Goal: Check status: Check status

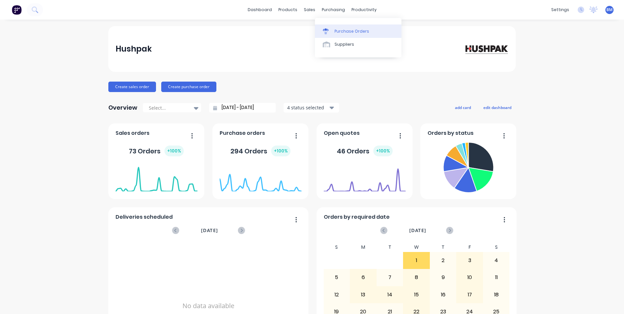
click at [343, 31] on div "Purchase Orders" at bounding box center [352, 31] width 35 height 6
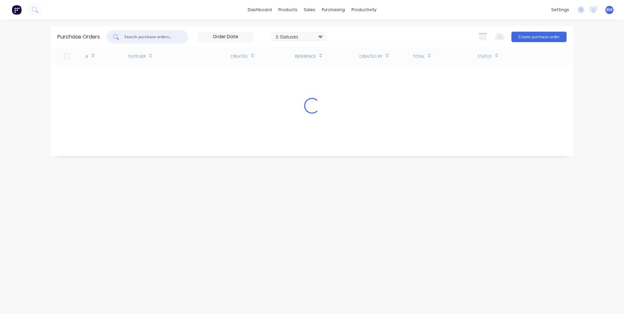
click at [138, 40] on input "text" at bounding box center [151, 37] width 54 height 7
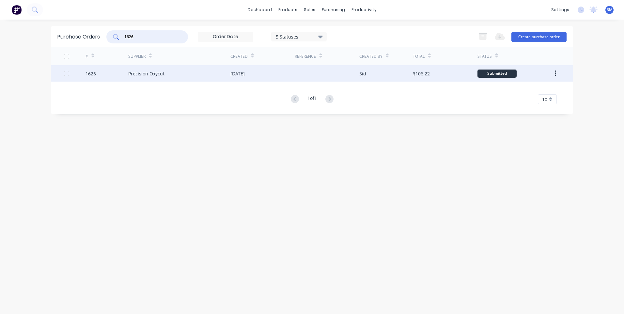
type input "1626"
click at [90, 71] on div "1626" at bounding box center [91, 73] width 10 height 7
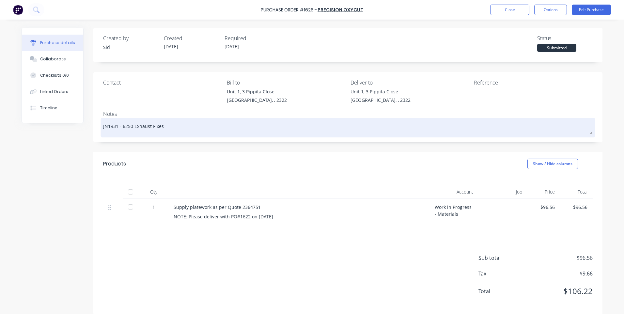
drag, startPoint x: 162, startPoint y: 126, endPoint x: 120, endPoint y: 122, distance: 42.4
click at [120, 122] on textarea "JN1931 - 6250 Exhaust Fixes" at bounding box center [348, 127] width 490 height 15
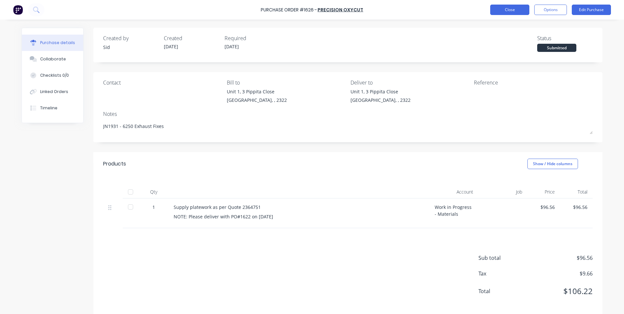
click at [512, 8] on button "Close" at bounding box center [510, 10] width 39 height 10
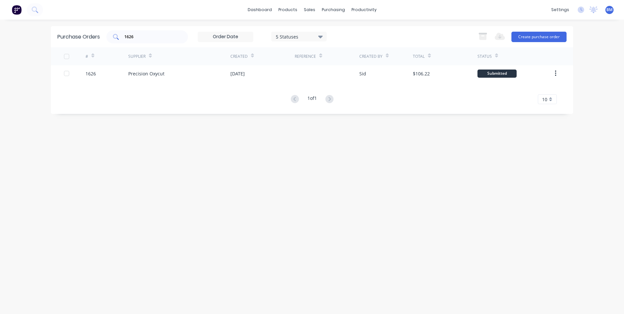
drag, startPoint x: 144, startPoint y: 36, endPoint x: 114, endPoint y: 40, distance: 30.0
click at [115, 40] on div "1626" at bounding box center [147, 36] width 82 height 13
type input "1622"
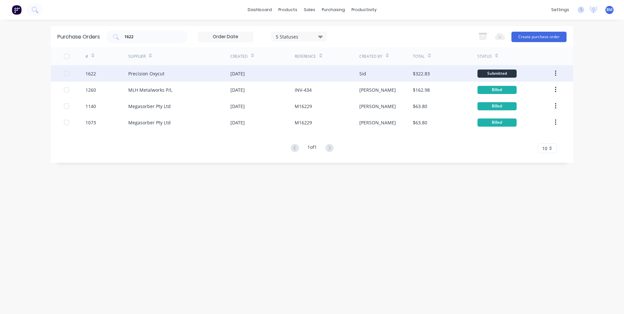
click at [109, 75] on div "1622" at bounding box center [107, 73] width 43 height 16
